Goal: Information Seeking & Learning: Learn about a topic

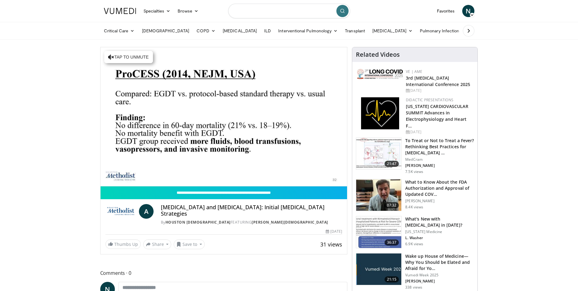
click at [282, 13] on input "Search topics, interventions" at bounding box center [289, 11] width 122 height 15
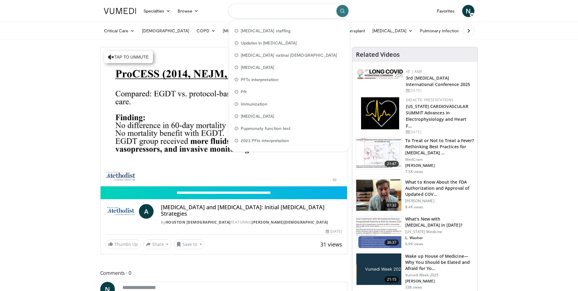
type input "*"
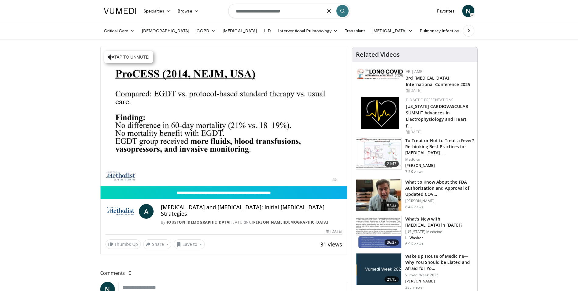
type input "**********"
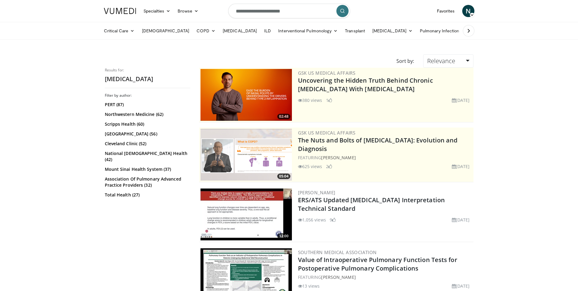
click at [229, 219] on img at bounding box center [246, 214] width 91 height 52
